Goal: Task Accomplishment & Management: Use online tool/utility

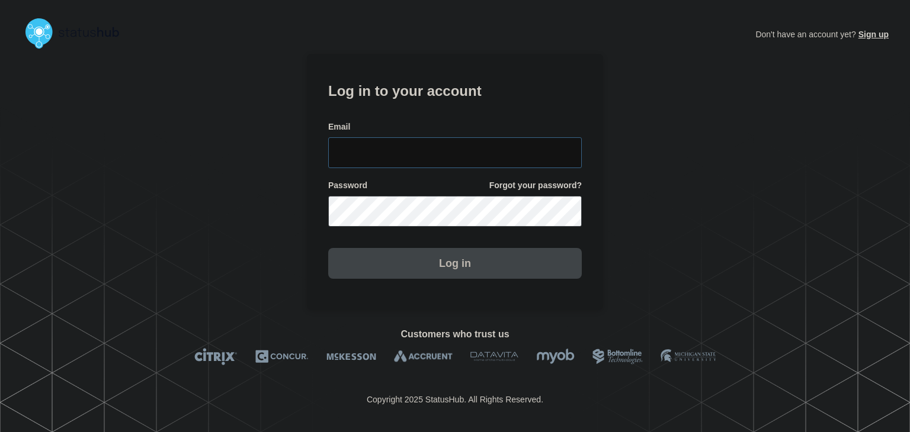
type input "[PERSON_NAME][EMAIL_ADDRESS][PERSON_NAME][DOMAIN_NAME]"
click at [453, 267] on button "Log in" at bounding box center [455, 263] width 254 height 31
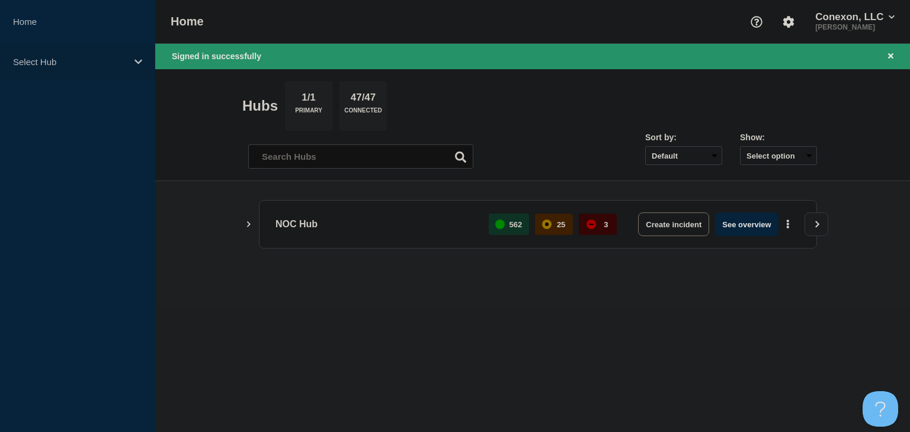
click at [95, 65] on p "Select Hub" at bounding box center [70, 62] width 114 height 10
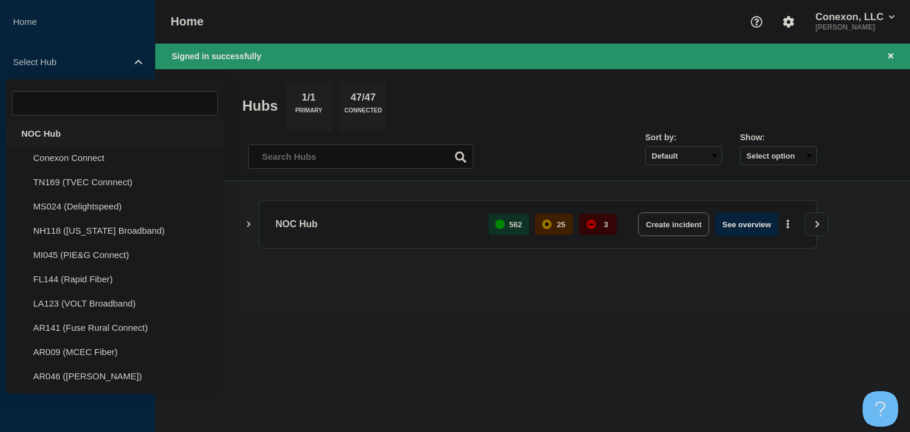
click at [56, 131] on div "NOC Hub" at bounding box center [115, 133] width 218 height 24
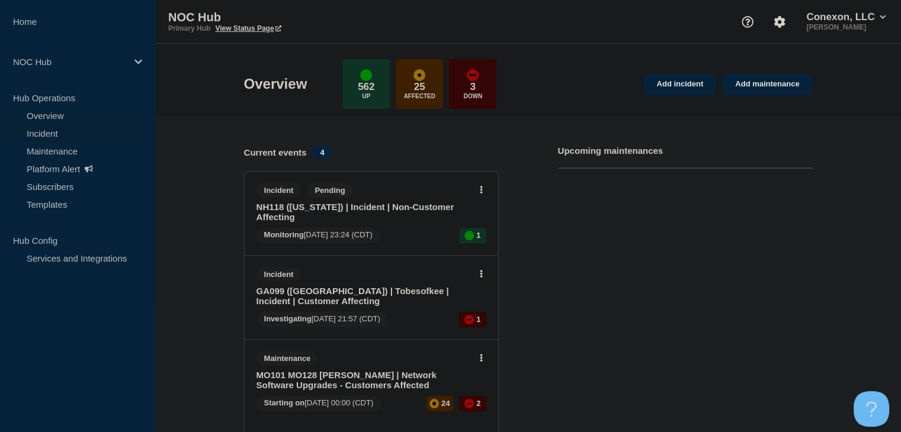
click at [66, 133] on link "Incident" at bounding box center [71, 133] width 143 height 18
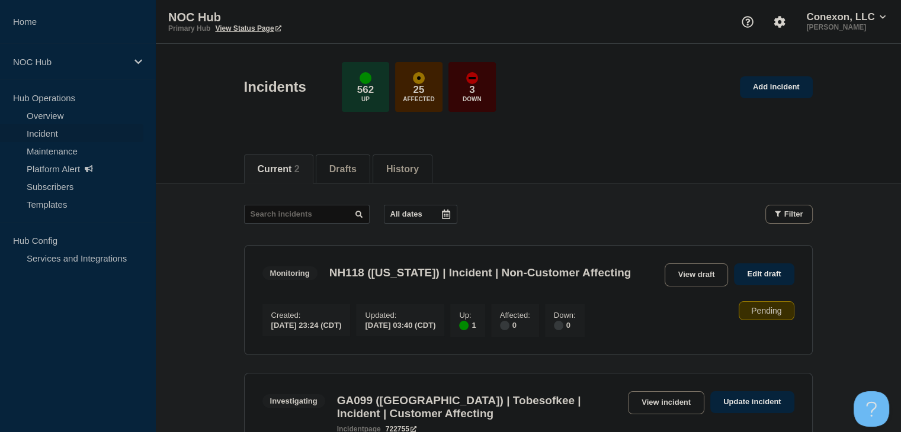
scroll to position [118, 0]
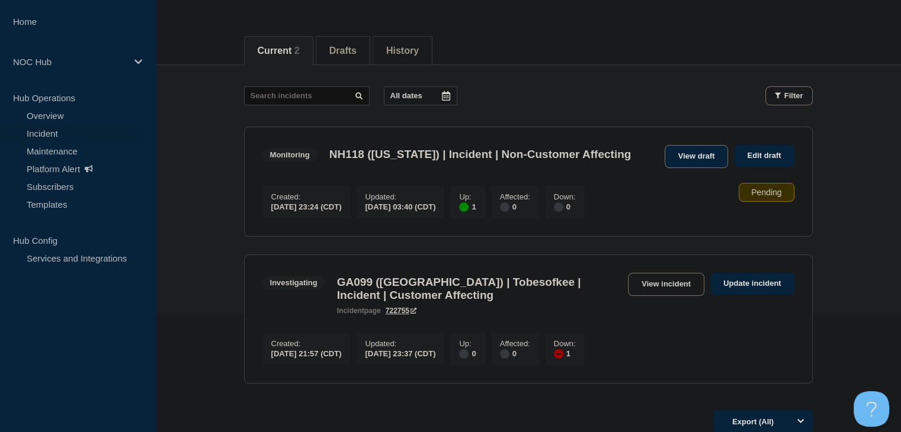
click at [710, 155] on link "View draft" at bounding box center [697, 156] width 64 height 23
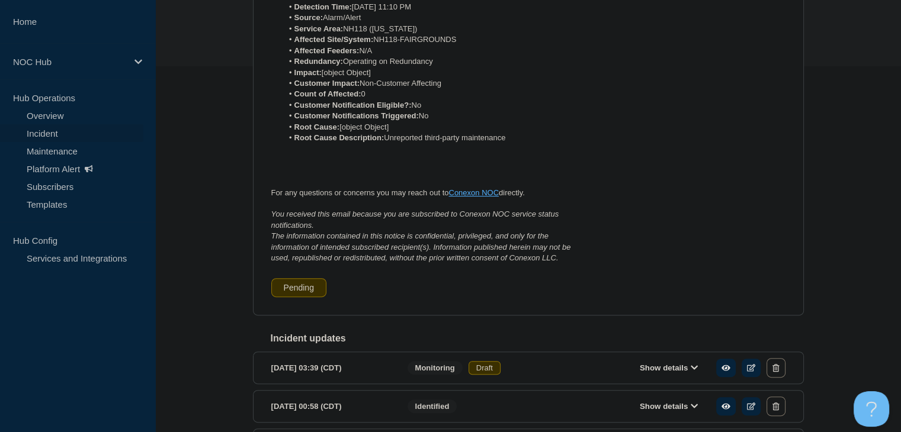
scroll to position [469, 0]
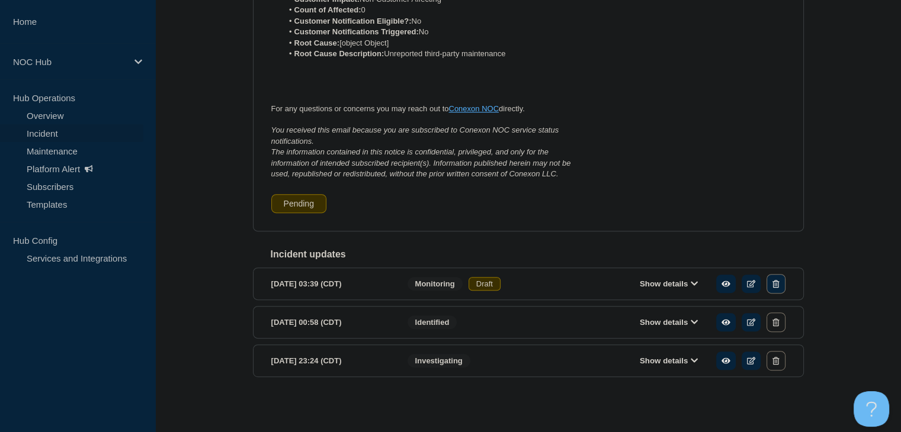
click at [773, 288] on icon "button" at bounding box center [775, 284] width 7 height 8
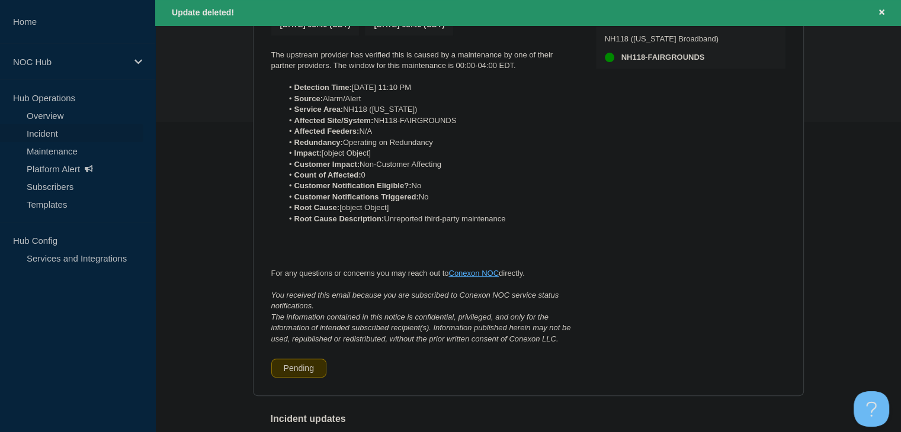
scroll to position [138, 0]
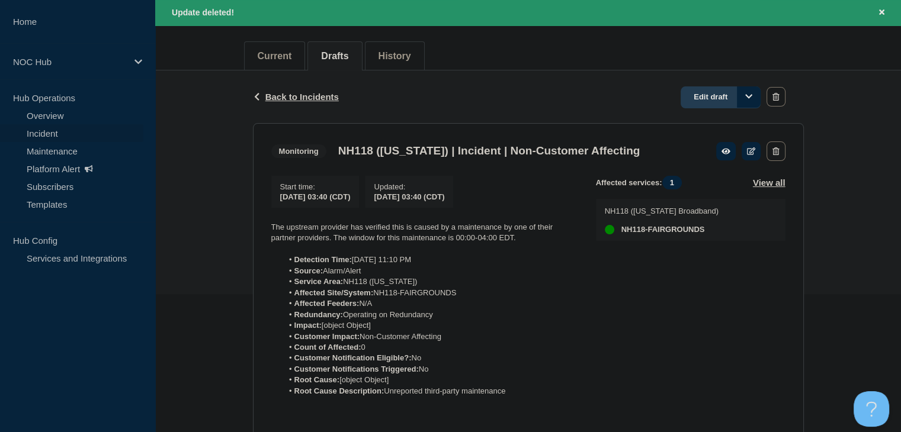
click at [706, 102] on link "Edit draft" at bounding box center [721, 97] width 80 height 22
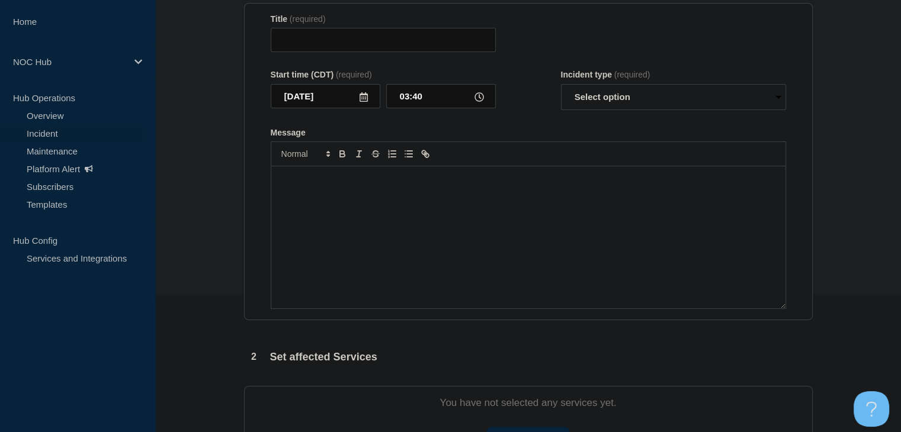
type input "NH118 ([US_STATE]) | Incident | Non-Customer Affecting"
select select "monitoring"
radio input "false"
radio input "true"
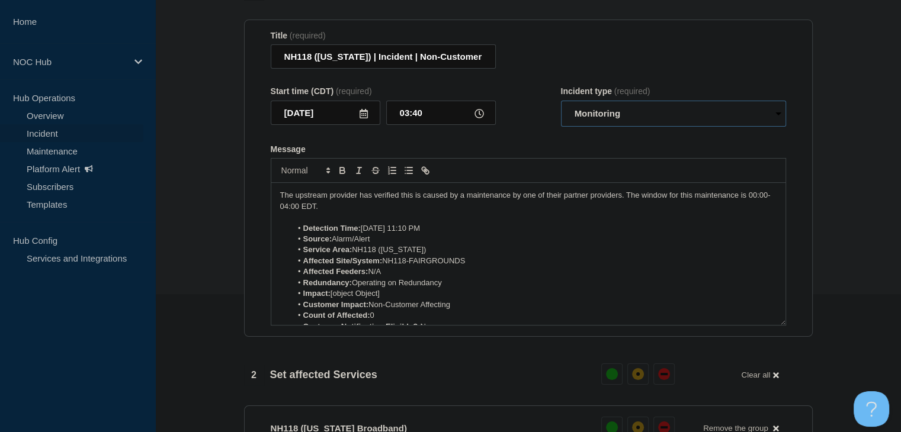
drag, startPoint x: 641, startPoint y: 116, endPoint x: 639, endPoint y: 124, distance: 8.6
click at [641, 116] on select "Select option Investigating Identified Monitoring Resolved" at bounding box center [673, 114] width 225 height 26
select select "resolved"
click at [561, 107] on select "Select option Investigating Identified Monitoring Resolved" at bounding box center [673, 114] width 225 height 26
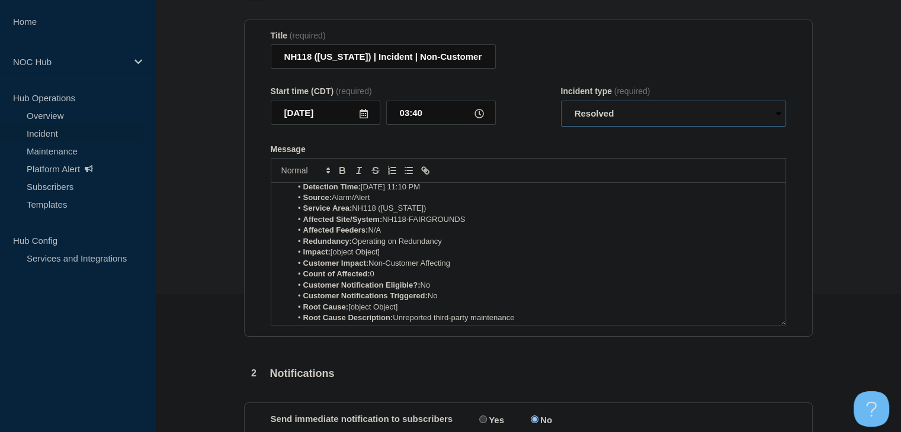
scroll to position [59, 0]
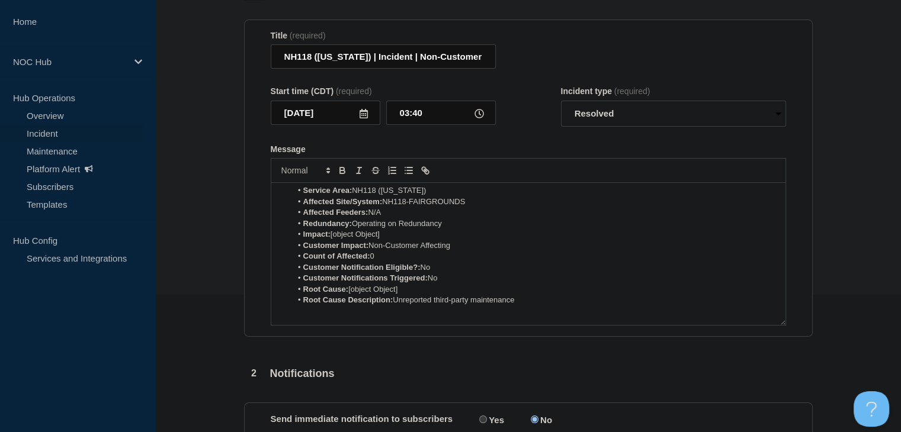
click at [383, 236] on li "Impact: [object Object]" at bounding box center [533, 234] width 485 height 11
drag, startPoint x: 406, startPoint y: 295, endPoint x: 349, endPoint y: 295, distance: 57.5
click at [349, 295] on li "Root Cause: [object Object]" at bounding box center [533, 289] width 485 height 11
drag, startPoint x: 360, startPoint y: 242, endPoint x: 332, endPoint y: 242, distance: 27.8
click at [332, 240] on li "Impact: Minor" at bounding box center [533, 234] width 485 height 11
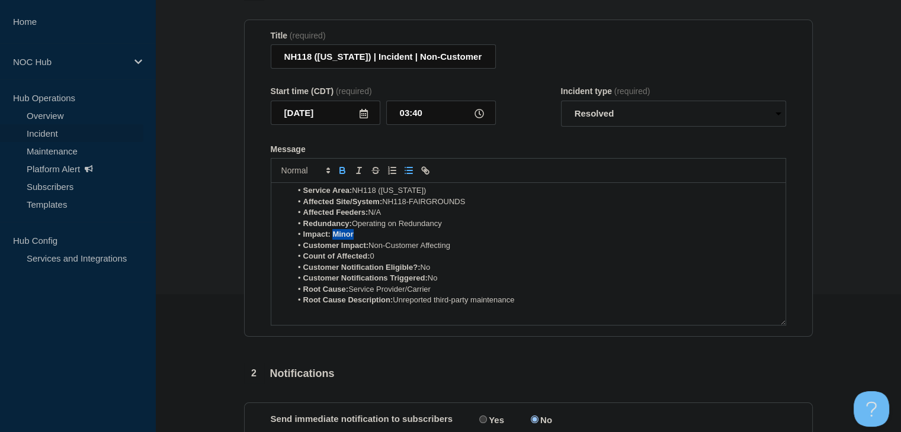
click at [338, 178] on button "Toggle bold text" at bounding box center [342, 170] width 17 height 14
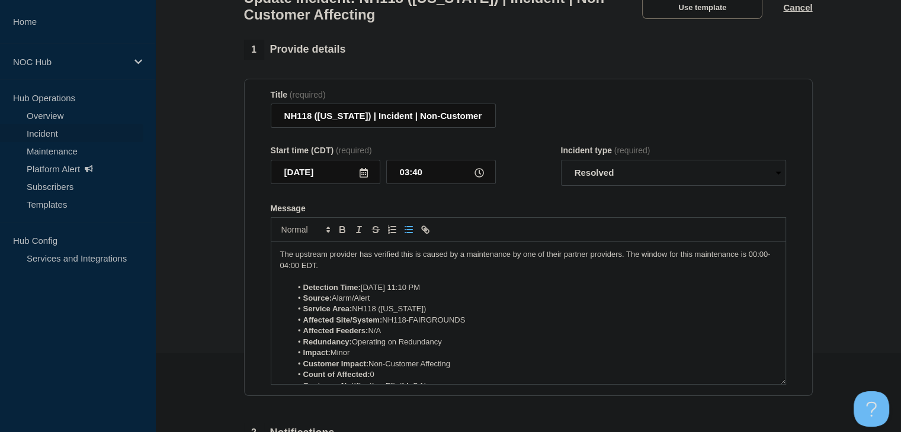
scroll to position [20, 0]
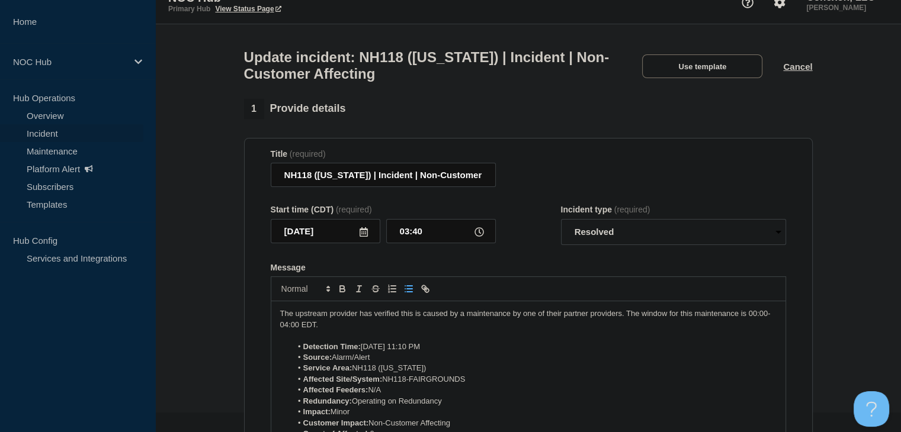
drag, startPoint x: 353, startPoint y: 333, endPoint x: 240, endPoint y: 306, distance: 115.7
click at [240, 306] on div "1 Provide details Title (required) NH118 ([US_STATE]) | Incident | Non-Customer…" at bounding box center [528, 367] width 582 height 537
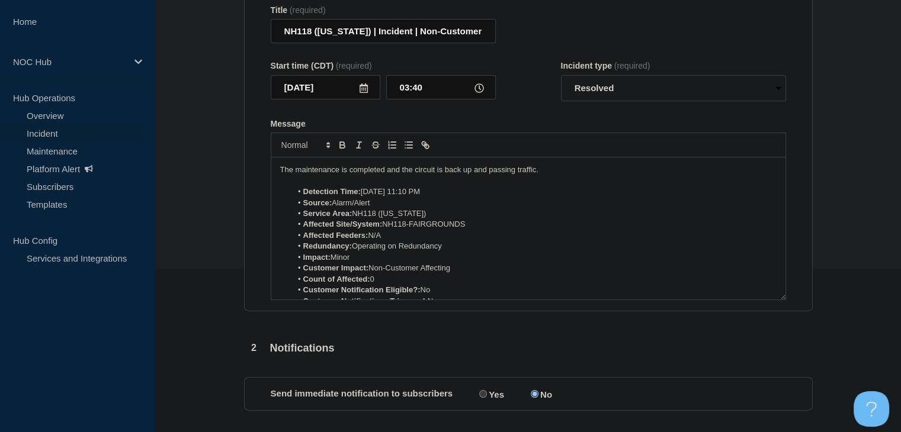
scroll to position [248, 0]
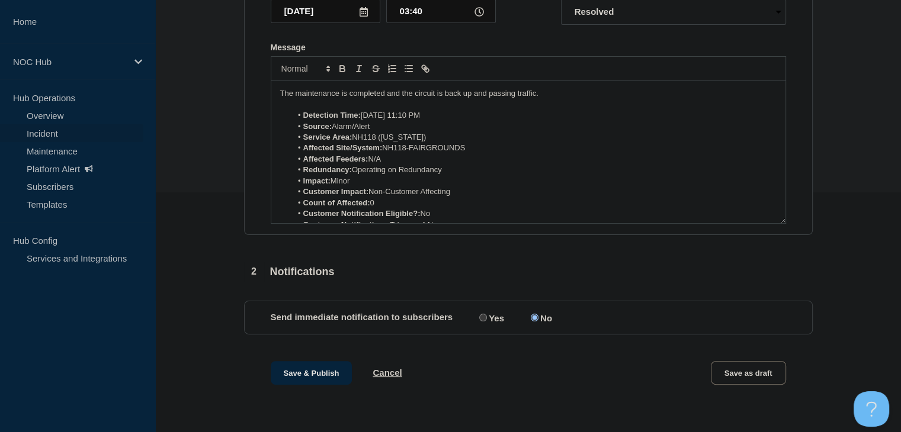
click at [503, 322] on label "Yes" at bounding box center [490, 317] width 28 height 11
click at [487, 322] on input "Yes" at bounding box center [483, 318] width 8 height 8
radio input "true"
radio input "false"
click at [304, 366] on button "Save & Publish" at bounding box center [312, 373] width 82 height 24
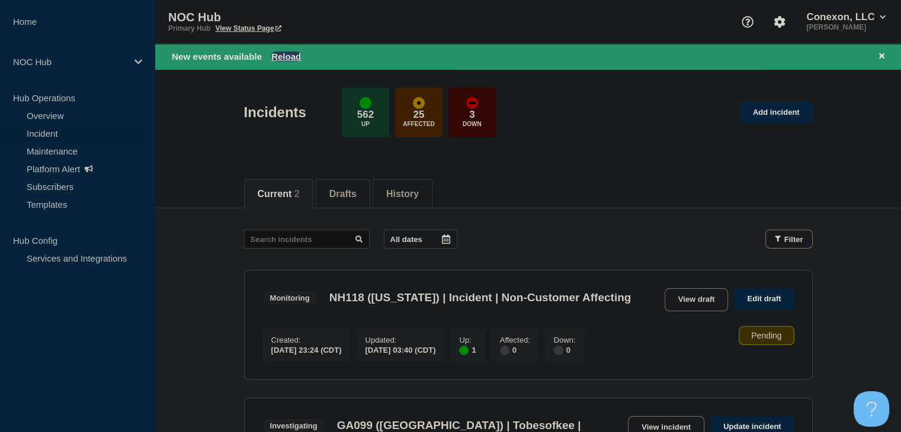
click at [277, 59] on button "Reload" at bounding box center [286, 57] width 30 height 10
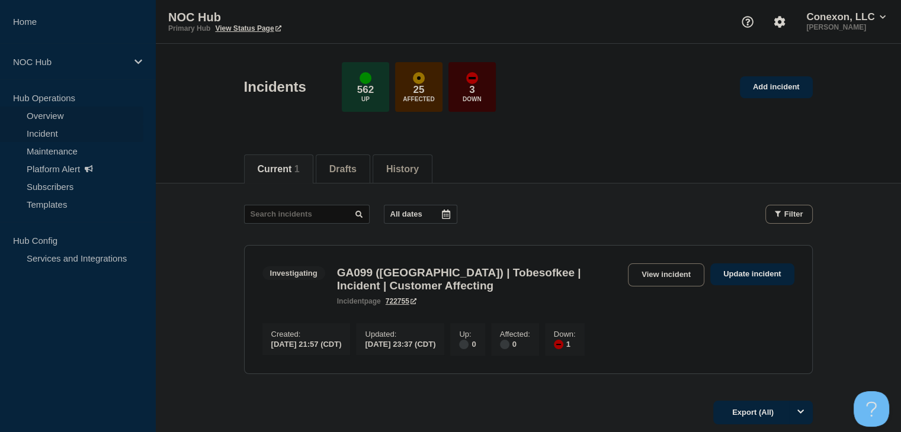
click at [69, 114] on link "Overview" at bounding box center [71, 116] width 143 height 18
